Goal: Task Accomplishment & Management: Complete application form

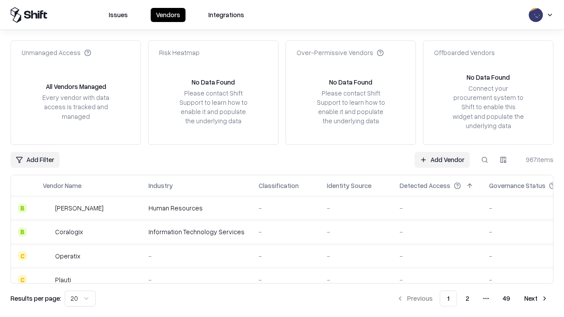
click at [442, 160] on link "Add Vendor" at bounding box center [442, 160] width 55 height 16
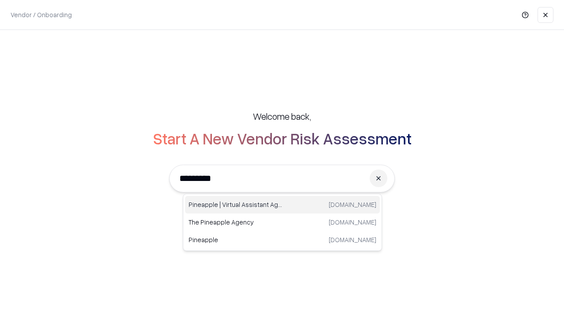
click at [283, 205] on div "Pineapple | Virtual Assistant Agency [DOMAIN_NAME]" at bounding box center [282, 205] width 195 height 18
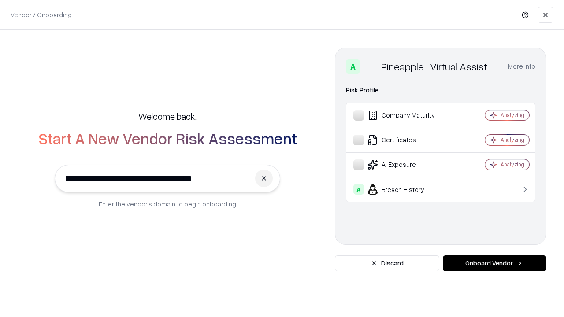
type input "**********"
click at [495, 264] on button "Onboard Vendor" at bounding box center [495, 264] width 104 height 16
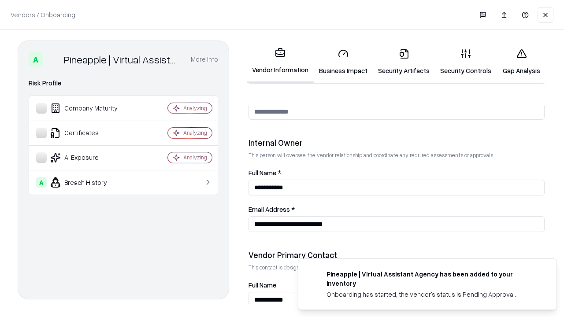
scroll to position [457, 0]
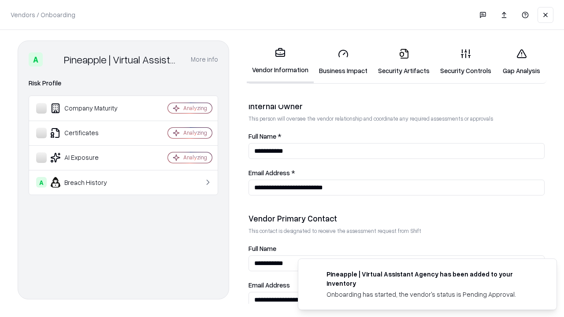
click at [404, 62] on link "Security Artifacts" at bounding box center [404, 61] width 62 height 41
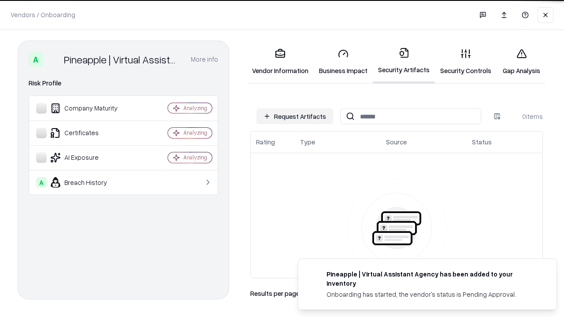
click at [295, 116] on button "Request Artifacts" at bounding box center [295, 116] width 77 height 16
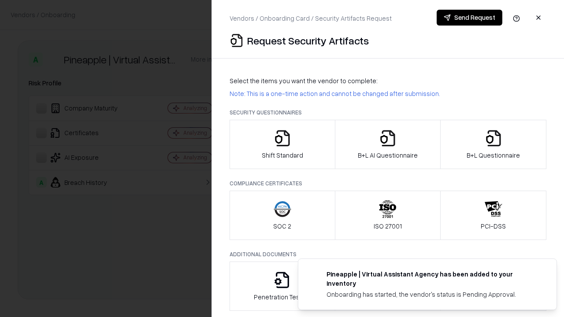
click at [493, 145] on icon "button" at bounding box center [494, 139] width 18 height 18
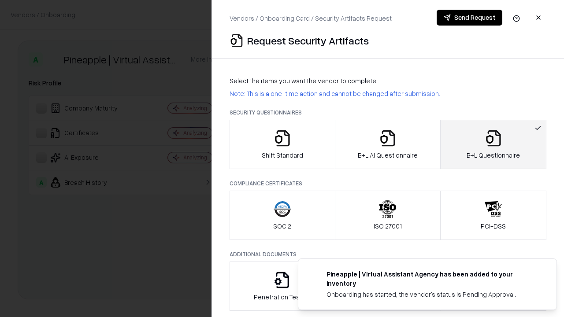
click at [388, 145] on icon "button" at bounding box center [388, 139] width 18 height 18
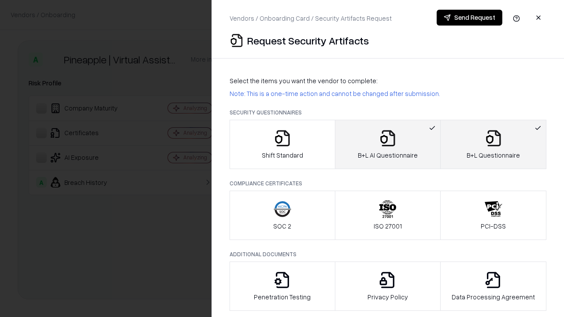
click at [470, 18] on button "Send Request" at bounding box center [470, 18] width 66 height 16
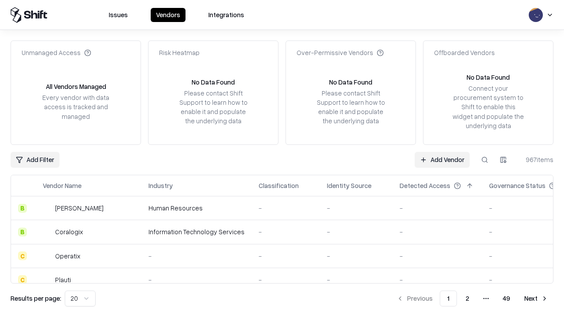
click at [485, 160] on button at bounding box center [485, 160] width 16 height 16
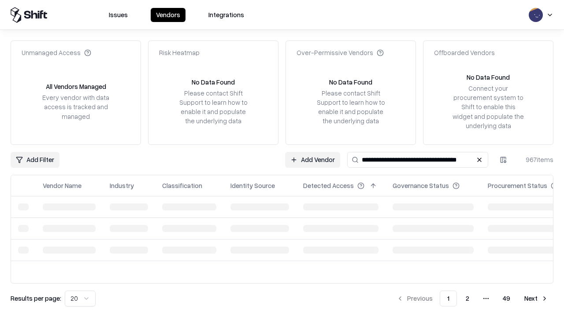
type input "**********"
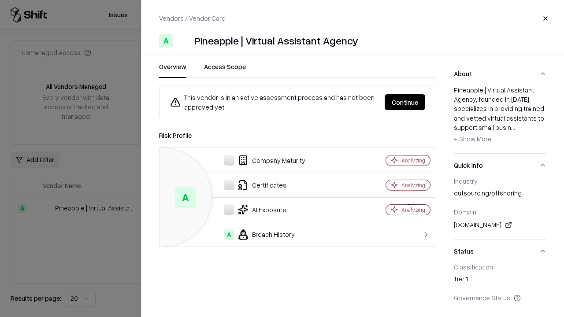
click at [405, 102] on button "Continue" at bounding box center [405, 102] width 41 height 16
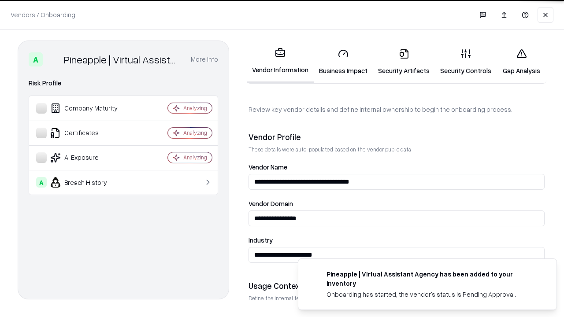
click at [404, 62] on link "Security Artifacts" at bounding box center [404, 61] width 62 height 41
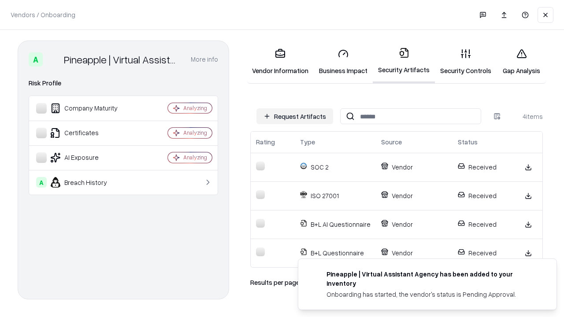
click at [522, 62] on link "Gap Analysis" at bounding box center [522, 61] width 50 height 41
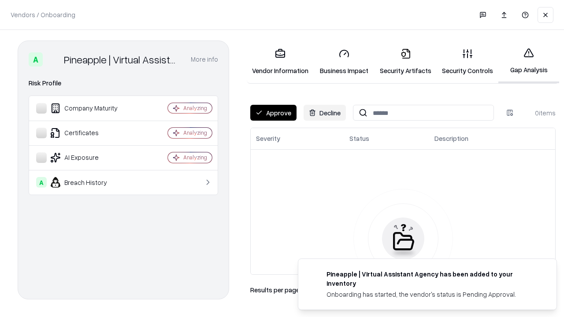
click at [273, 113] on button "Approve" at bounding box center [273, 113] width 46 height 16
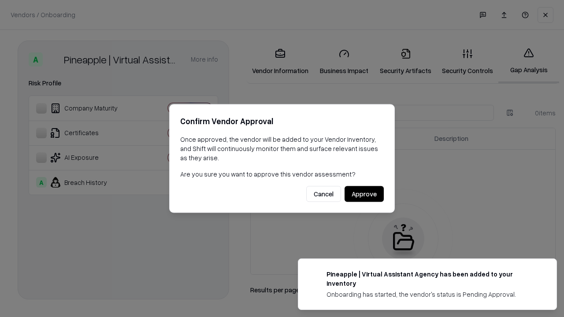
click at [364, 194] on button "Approve" at bounding box center [364, 195] width 39 height 16
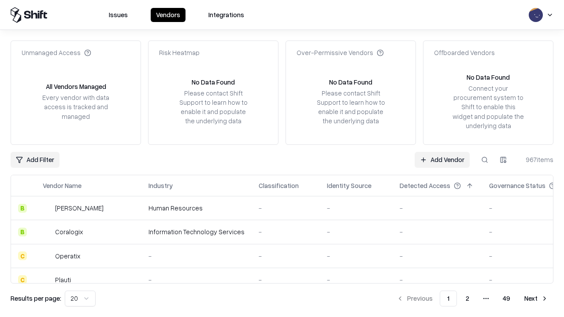
type input "**********"
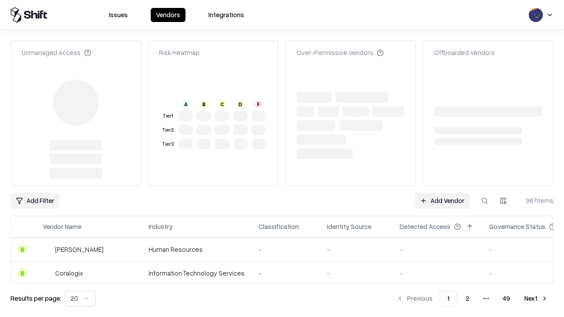
click at [442, 193] on link "Add Vendor" at bounding box center [442, 201] width 55 height 16
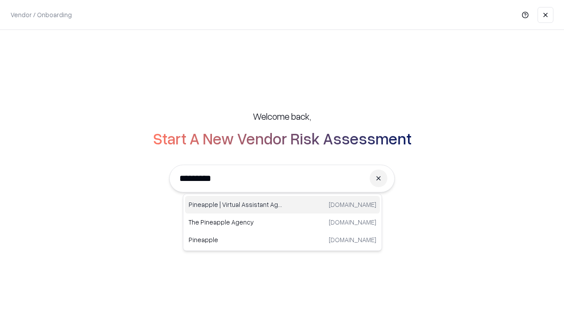
click at [283, 205] on div "Pineapple | Virtual Assistant Agency [DOMAIN_NAME]" at bounding box center [282, 205] width 195 height 18
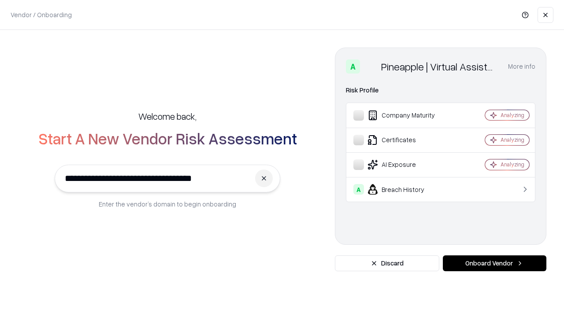
type input "**********"
click at [495, 264] on button "Onboard Vendor" at bounding box center [495, 264] width 104 height 16
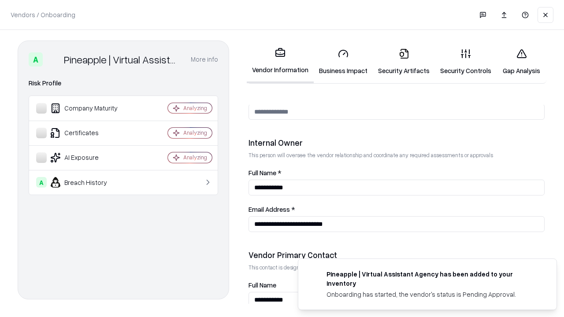
scroll to position [457, 0]
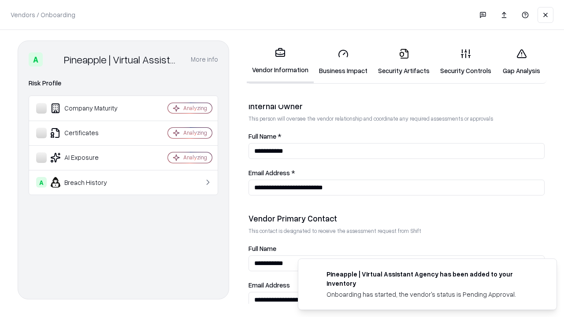
click at [522, 62] on link "Gap Analysis" at bounding box center [522, 61] width 50 height 41
